Goal: Task Accomplishment & Management: Use online tool/utility

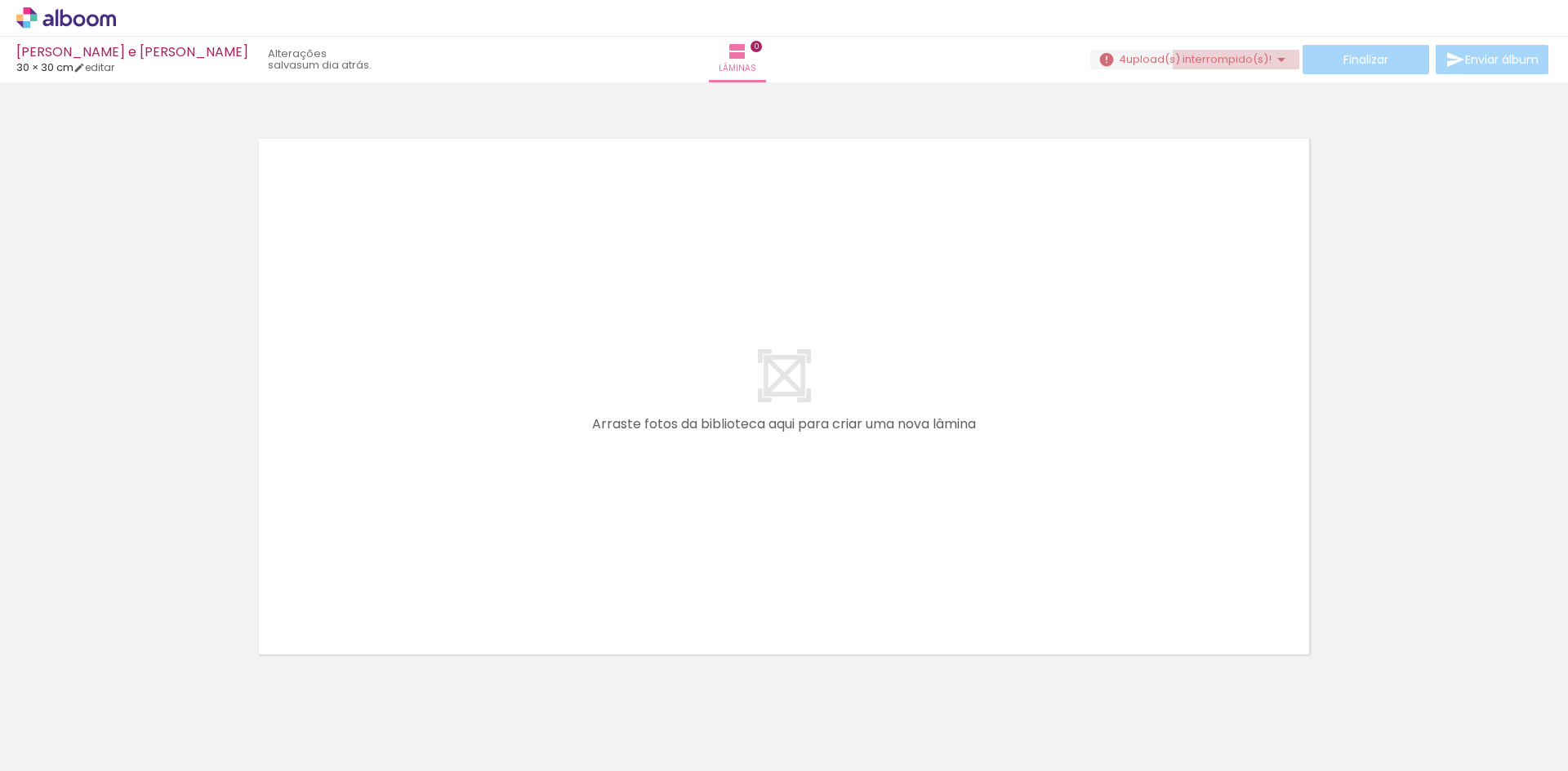
click at [1263, 59] on span "upload(s) interrompido(s)!" at bounding box center [1198, 59] width 145 height 15
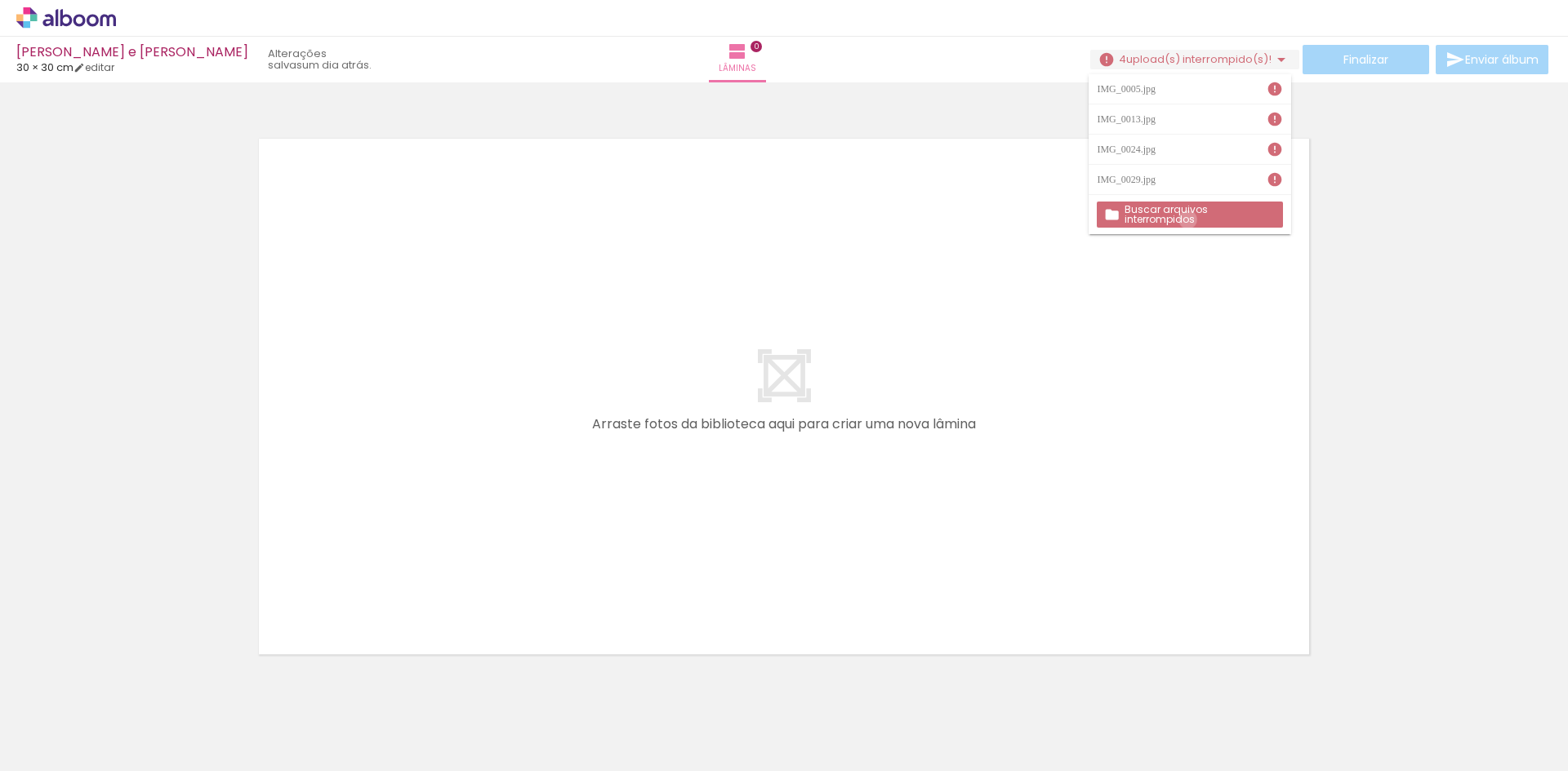
click at [1188, 220] on paper-button "Buscar arquivos interrompidos" at bounding box center [1189, 214] width 185 height 26
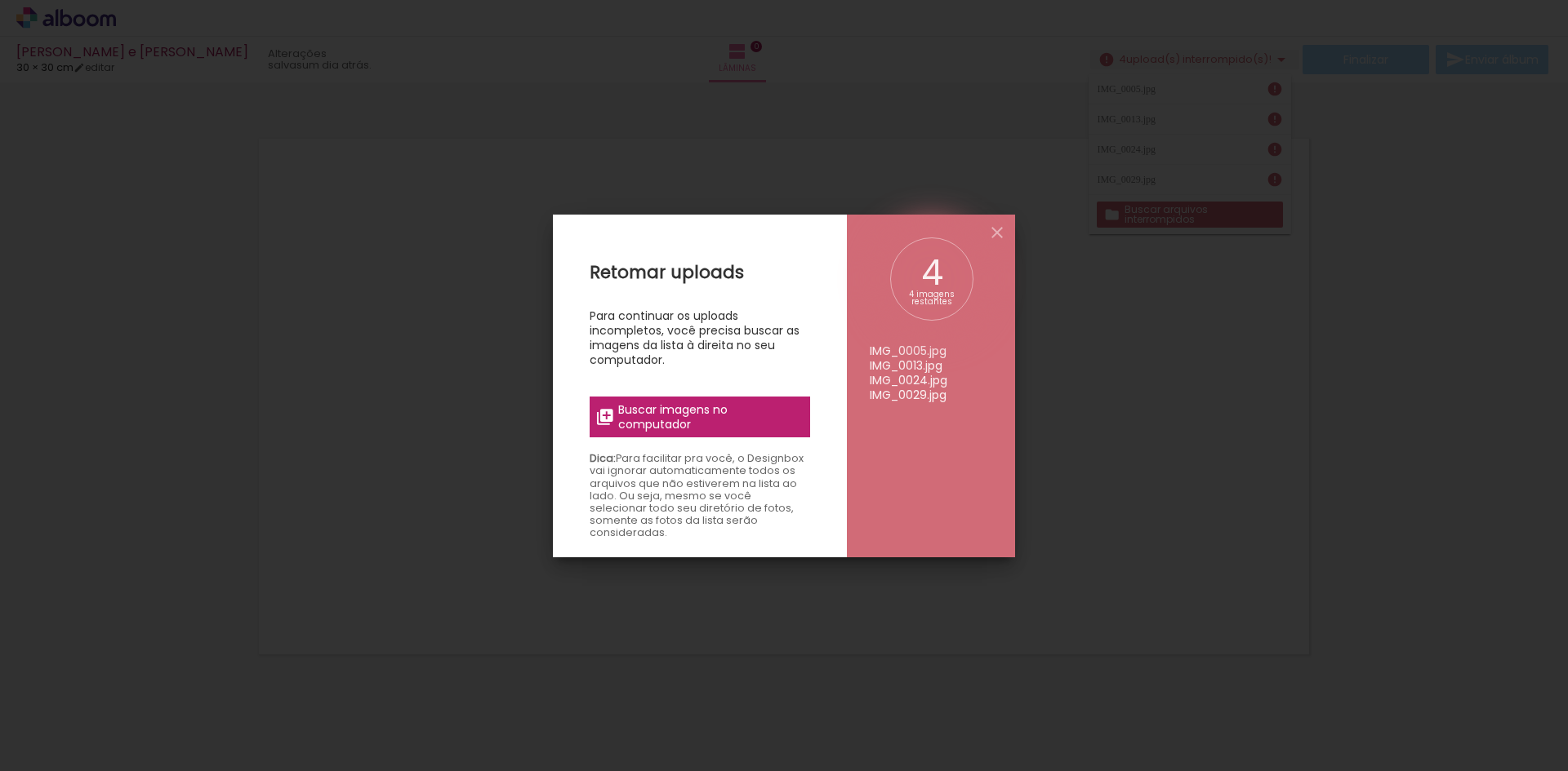
click at [748, 422] on span "Buscar imagens no computador" at bounding box center [709, 417] width 182 height 30
click at [0, 0] on input "file" at bounding box center [0, 0] width 0 height 0
click at [726, 424] on span "Buscar imagens no computador" at bounding box center [709, 417] width 182 height 30
click at [0, 0] on input "file" at bounding box center [0, 0] width 0 height 0
click at [726, 419] on span "Buscar imagens no computador" at bounding box center [709, 417] width 182 height 30
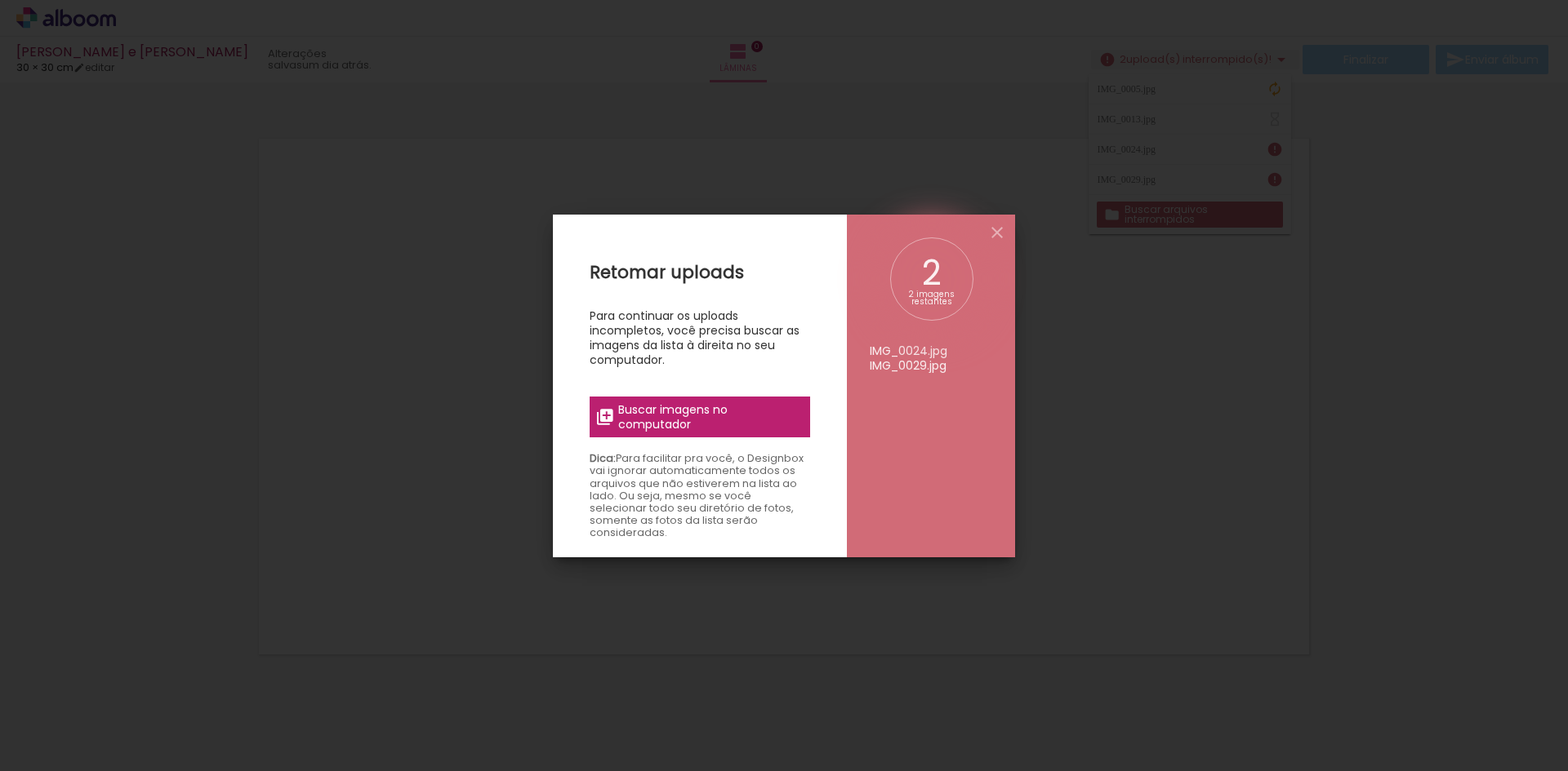
click at [0, 0] on input "file" at bounding box center [0, 0] width 0 height 0
click at [776, 414] on span "Buscar imagens no computador" at bounding box center [709, 417] width 182 height 30
click at [0, 0] on input "file" at bounding box center [0, 0] width 0 height 0
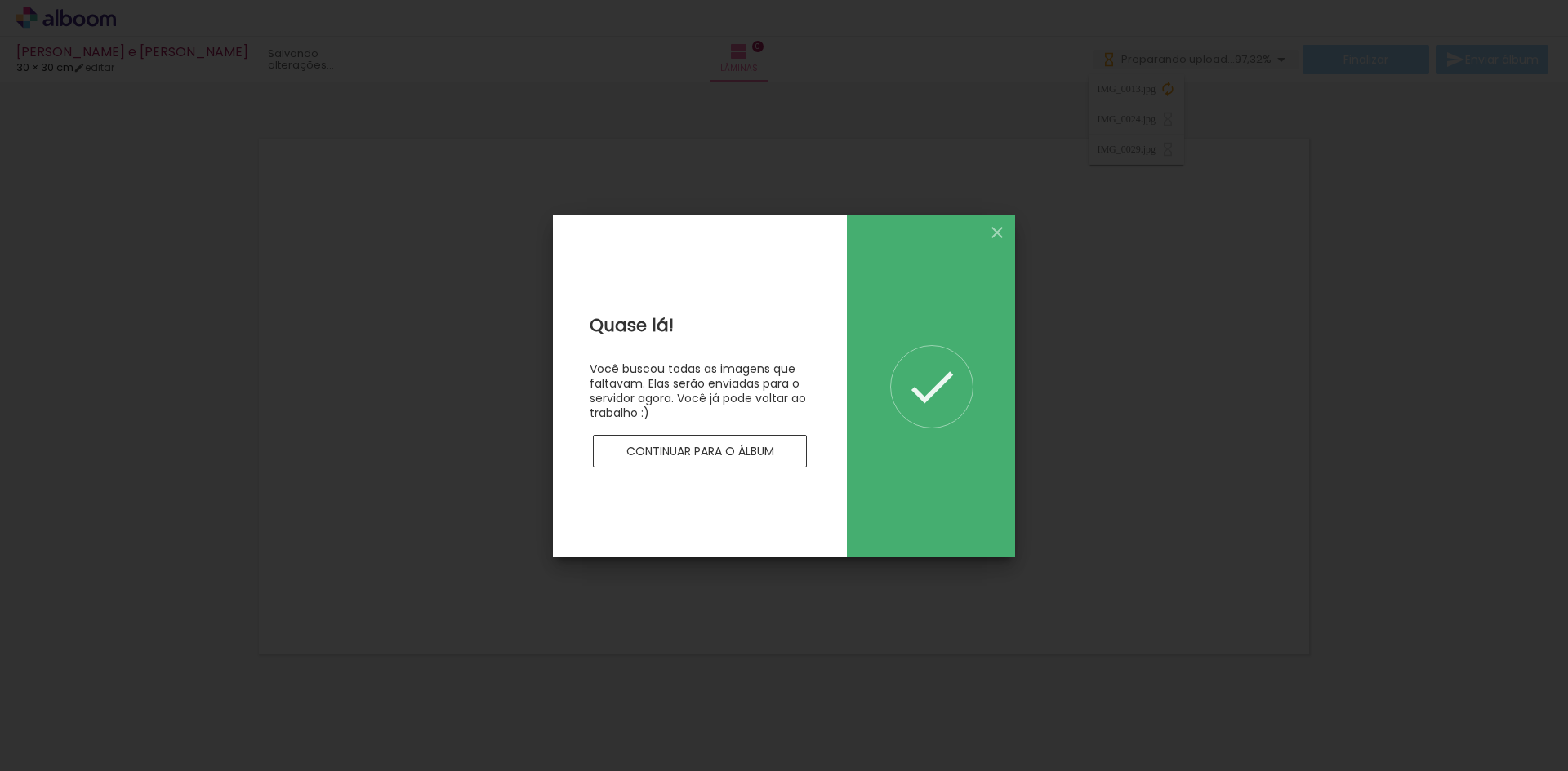
click at [0, 0] on slot "Continuar para o álbum" at bounding box center [0, 0] width 0 height 0
